Goal: Find specific page/section: Find specific page/section

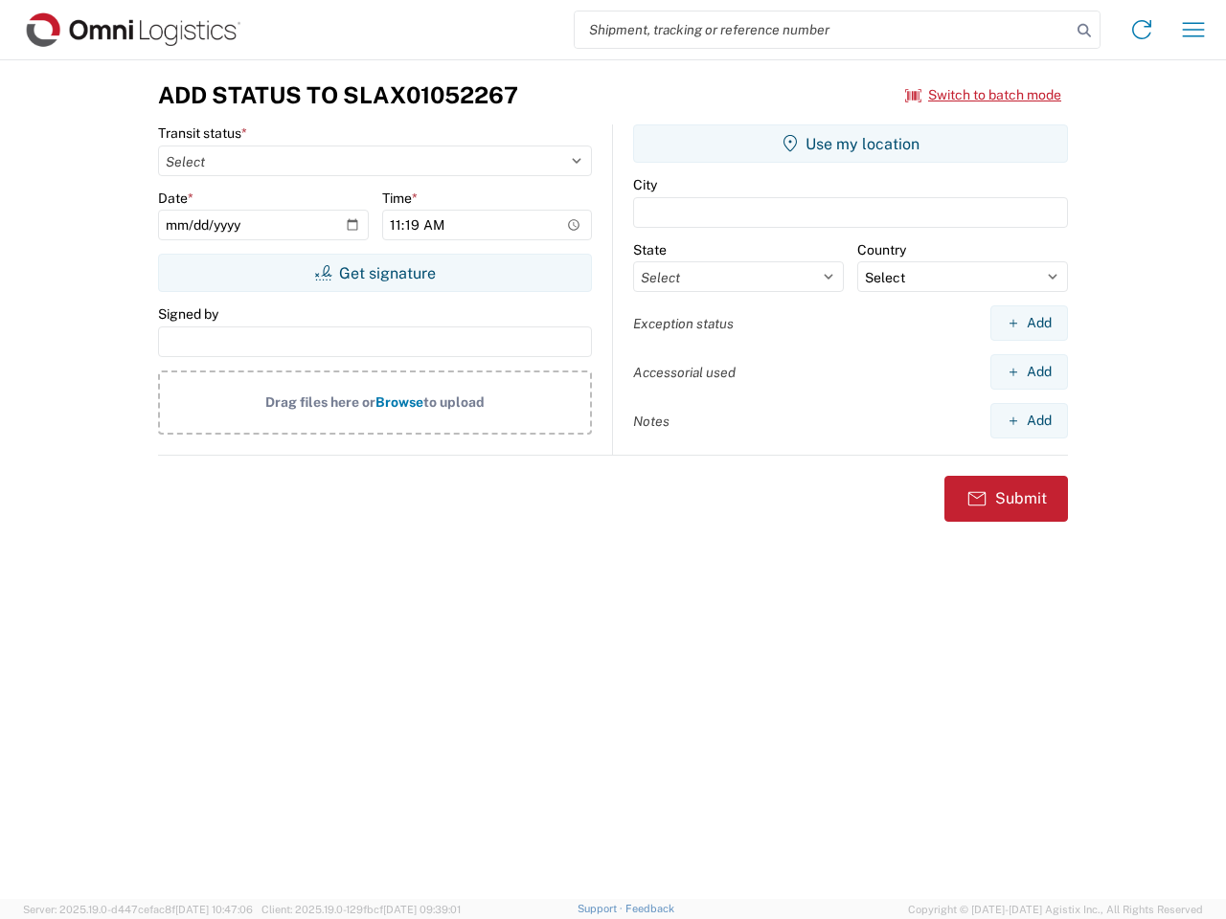
click at [823, 30] on input "search" at bounding box center [823, 29] width 496 height 36
click at [1084, 31] on icon at bounding box center [1084, 30] width 27 height 27
click at [1142, 30] on icon at bounding box center [1141, 29] width 31 height 31
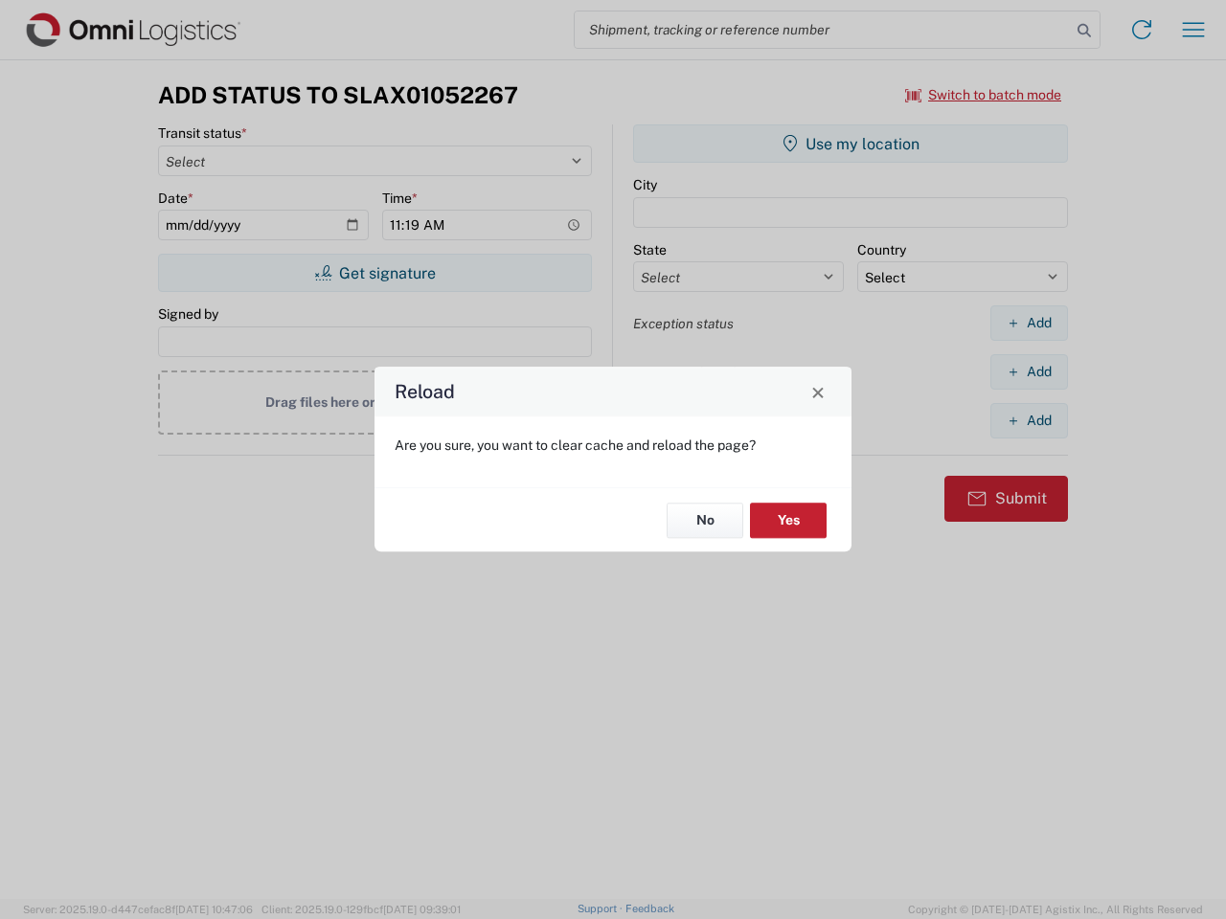
click at [1193, 30] on div "Reload Are you sure, you want to clear cache and reload the page? No Yes" at bounding box center [613, 459] width 1226 height 919
click at [984, 95] on div "Reload Are you sure, you want to clear cache and reload the page? No Yes" at bounding box center [613, 459] width 1226 height 919
click at [374, 273] on div "Reload Are you sure, you want to clear cache and reload the page? No Yes" at bounding box center [613, 459] width 1226 height 919
click at [850, 144] on div "Reload Are you sure, you want to clear cache and reload the page? No Yes" at bounding box center [613, 459] width 1226 height 919
click at [1029, 323] on div "Reload Are you sure, you want to clear cache and reload the page? No Yes" at bounding box center [613, 459] width 1226 height 919
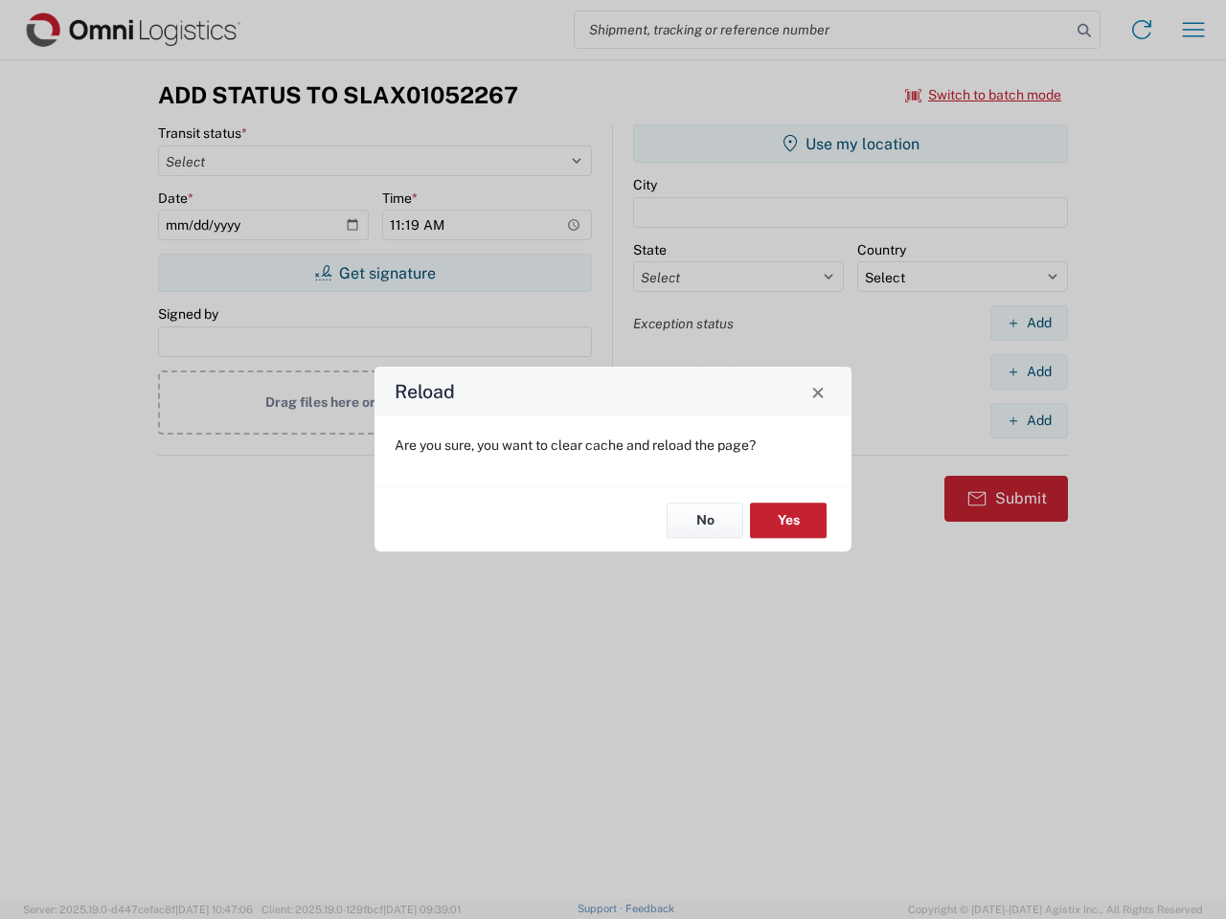
click at [1029, 372] on div "Reload Are you sure, you want to clear cache and reload the page? No Yes" at bounding box center [613, 459] width 1226 height 919
click at [1029, 420] on div "Reload Are you sure, you want to clear cache and reload the page? No Yes" at bounding box center [613, 459] width 1226 height 919
